Goal: Manage account settings

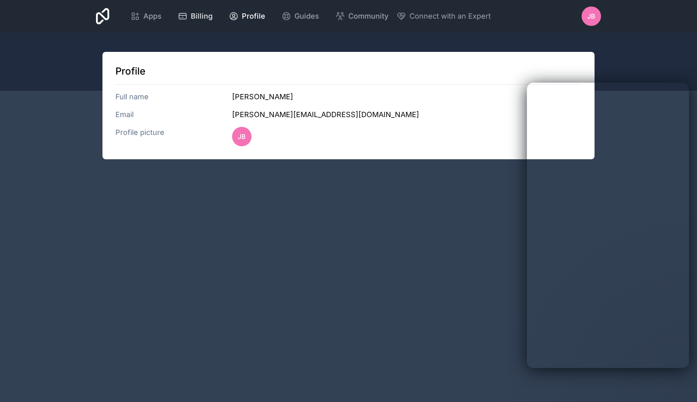
click at [186, 17] on icon at bounding box center [182, 16] width 7 height 6
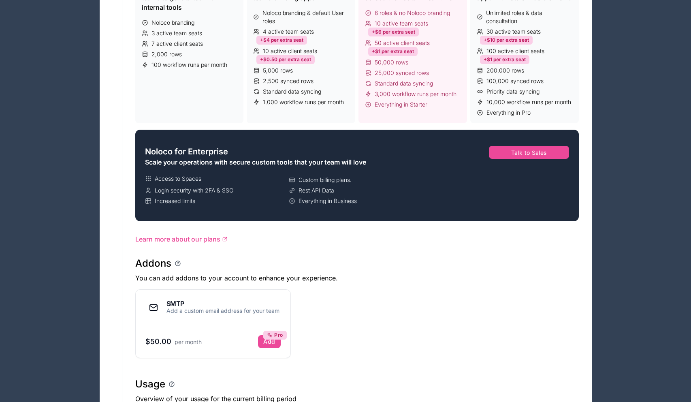
scroll to position [493, 0]
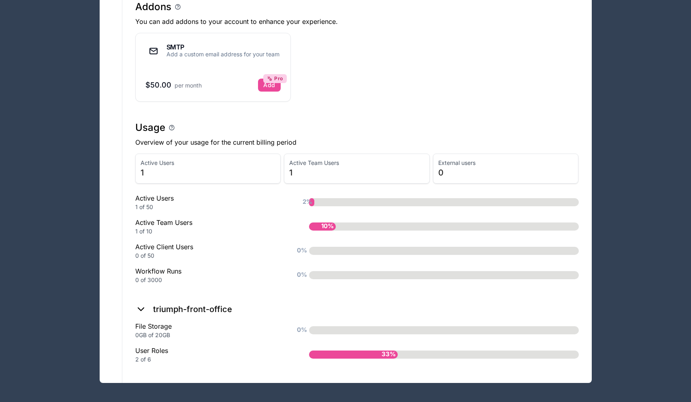
click at [349, 354] on div "33%" at bounding box center [353, 354] width 89 height 8
click at [340, 331] on div "0%" at bounding box center [444, 330] width 270 height 8
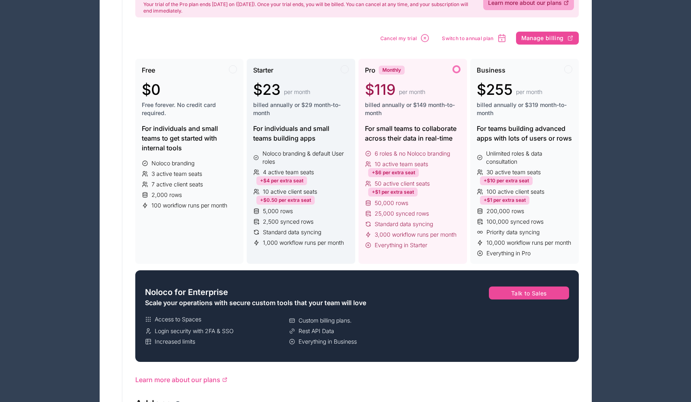
scroll to position [0, 0]
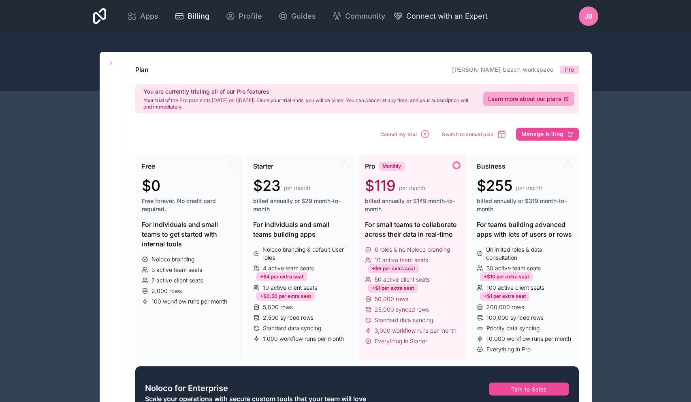
click at [430, 16] on span "Connect with an Expert" at bounding box center [446, 16] width 81 height 11
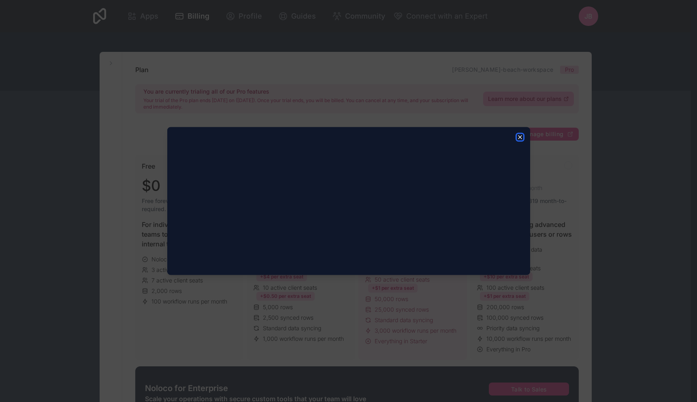
click at [520, 137] on icon "button" at bounding box center [520, 137] width 3 height 3
